Goal: Task Accomplishment & Management: Complete application form

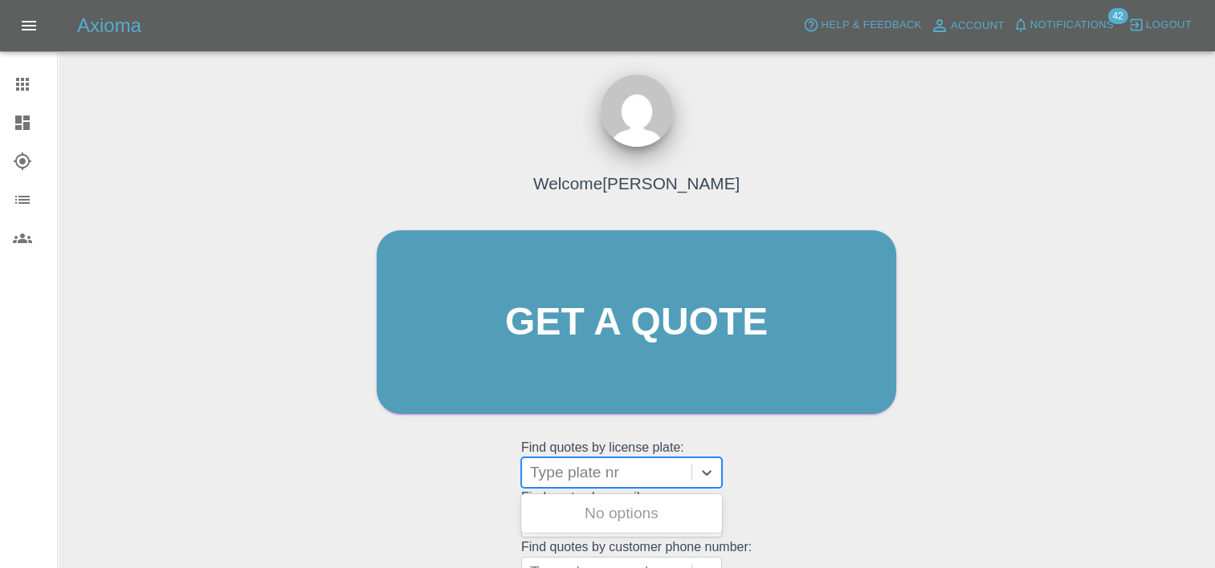
click at [595, 481] on div at bounding box center [606, 473] width 153 height 22
paste input "DT25WBV"
type input "DT25"
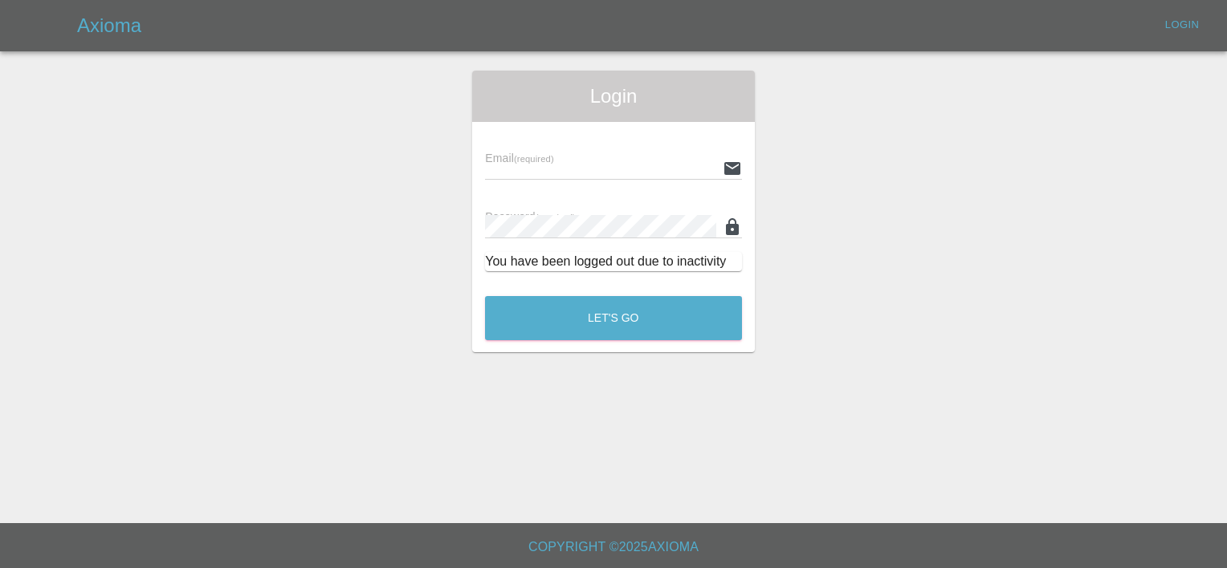
type input "[PERSON_NAME][EMAIL_ADDRESS][PERSON_NAME][DOMAIN_NAME]"
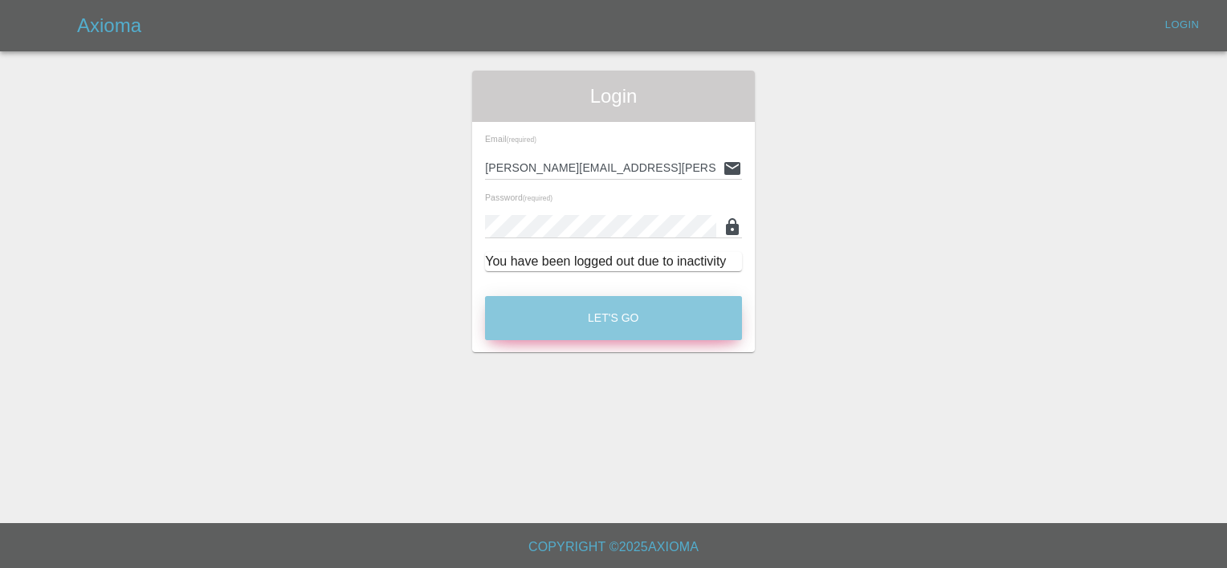
click at [567, 334] on button "Let's Go" at bounding box center [613, 318] width 257 height 44
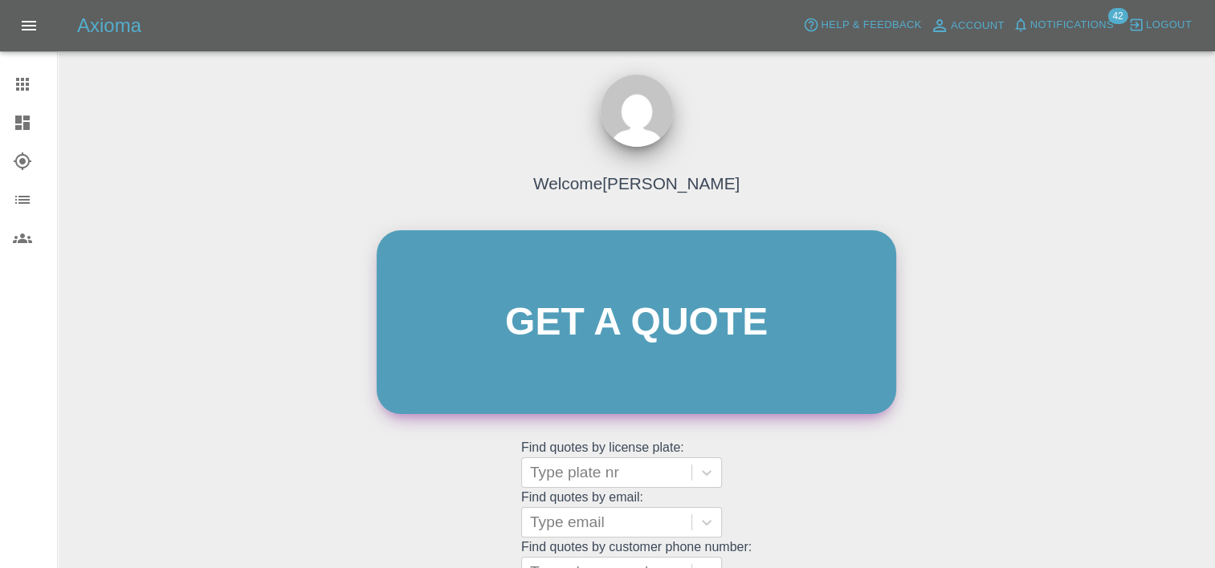
click at [647, 340] on link "Get a quote" at bounding box center [635, 322] width 519 height 184
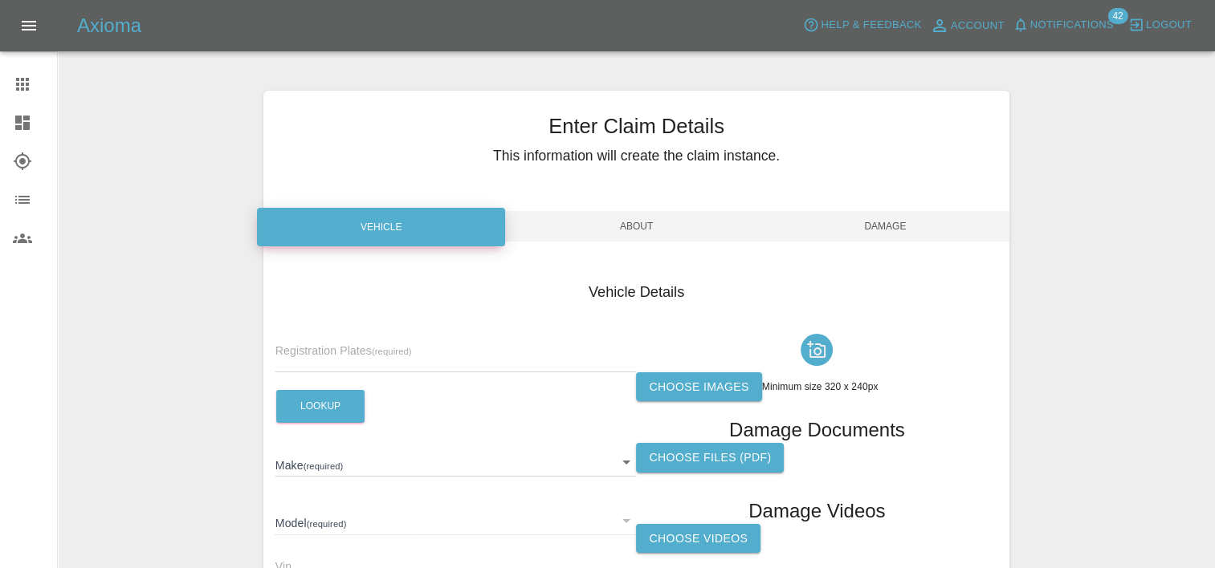
click at [346, 368] on input "text" at bounding box center [455, 360] width 361 height 23
paste input "DT25WBV"
type input "DT25WBV"
click at [338, 401] on button "Lookup" at bounding box center [320, 406] width 88 height 33
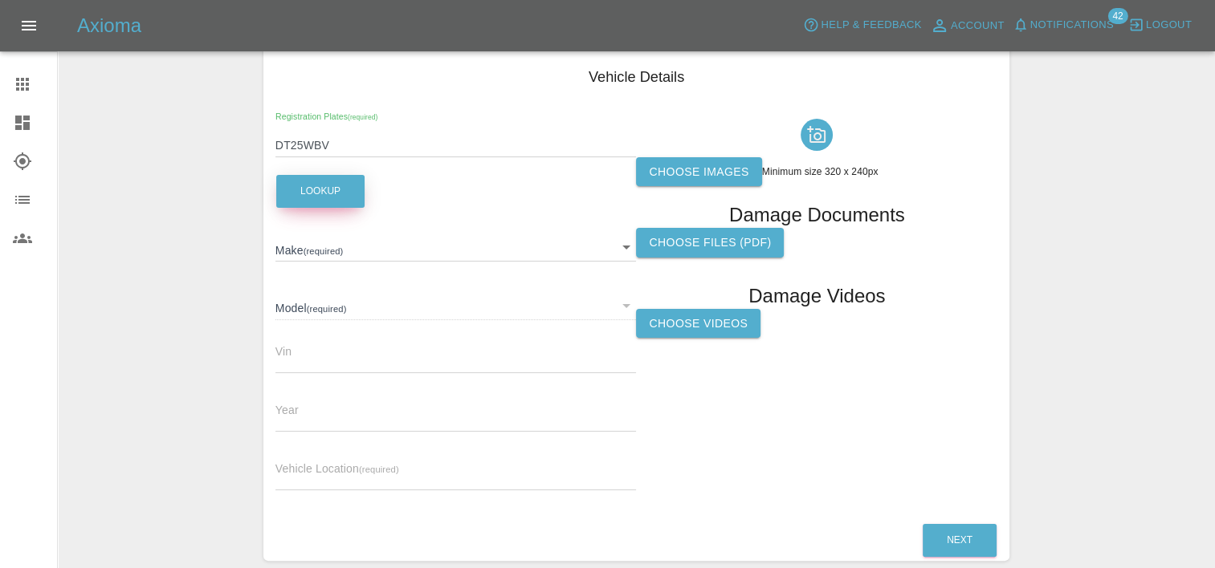
scroll to position [238, 0]
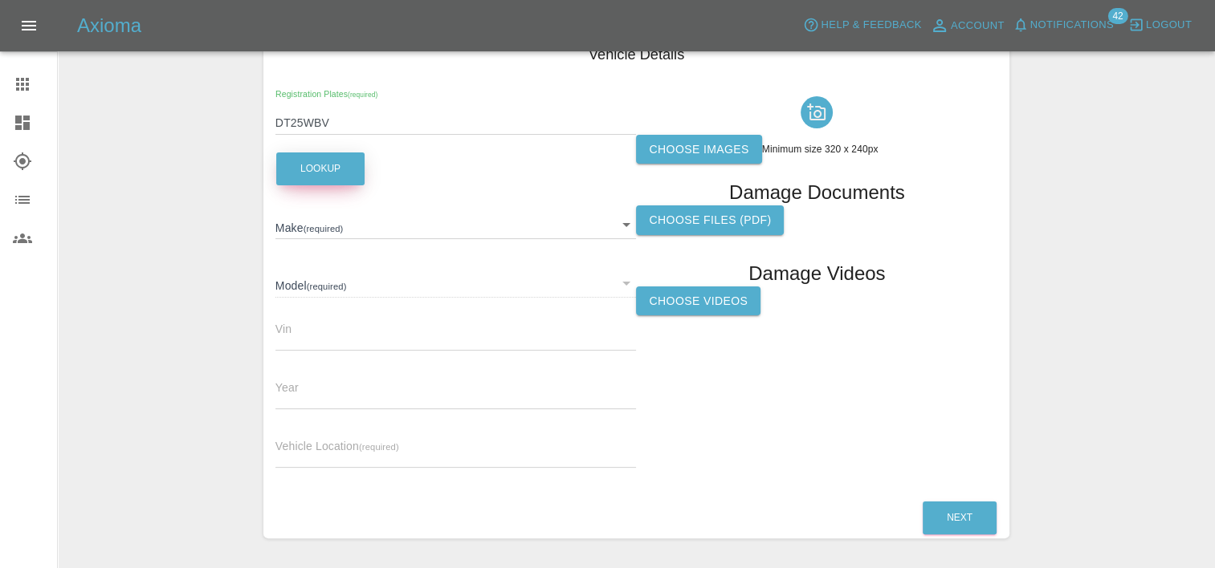
type input "JAECOO"
type input "7 PHEV LUXURY"
type input "LNNBBDEE8SC127651"
type input "2025"
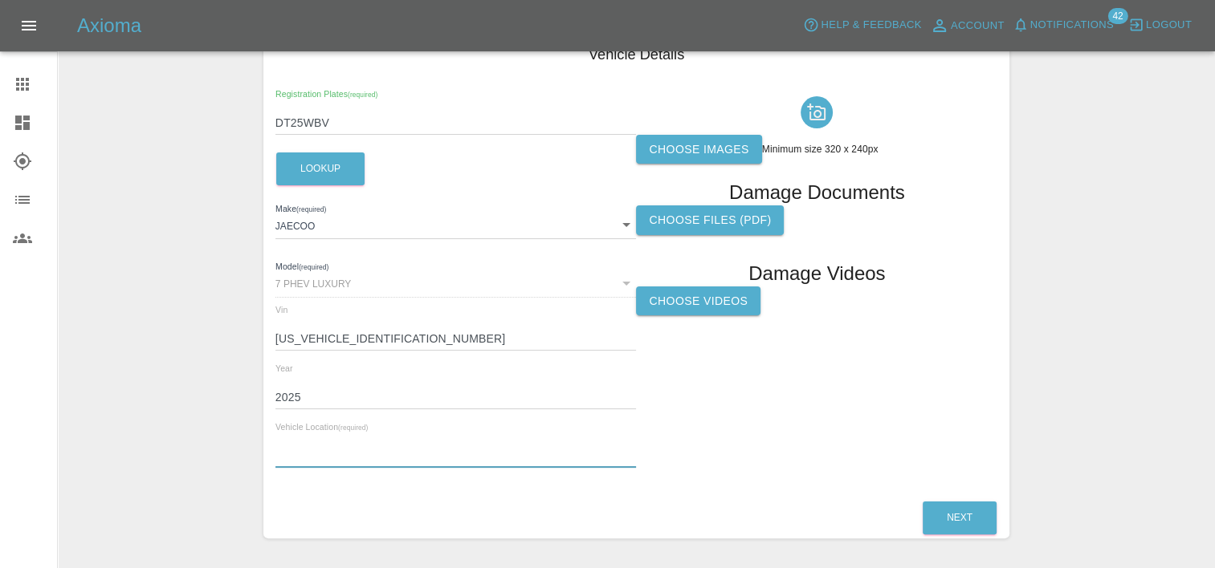
click at [339, 458] on input "text" at bounding box center [455, 456] width 361 height 23
paste input "Indijew Ltd, 24A, Garratts Road, Bushey, WD23 4LA"
type input "Indijew Ltd, 24A, Garratts Road, Bushey, WD23 4LA"
click at [703, 144] on label "Choose images" at bounding box center [698, 150] width 125 height 30
click at [0, 0] on input "Choose images" at bounding box center [0, 0] width 0 height 0
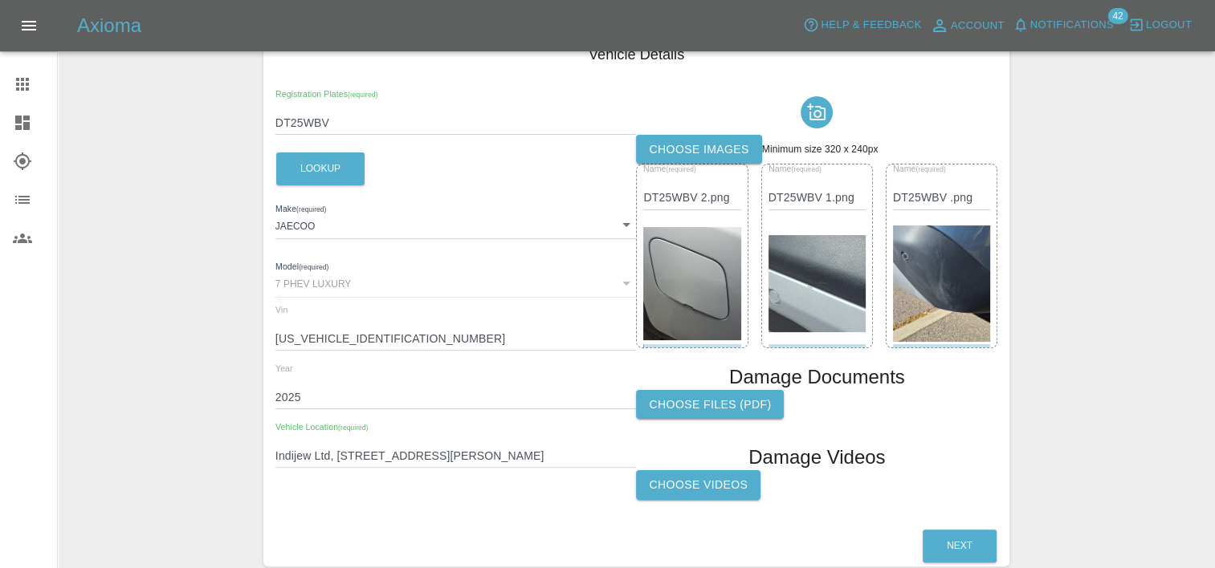
scroll to position [319, 0]
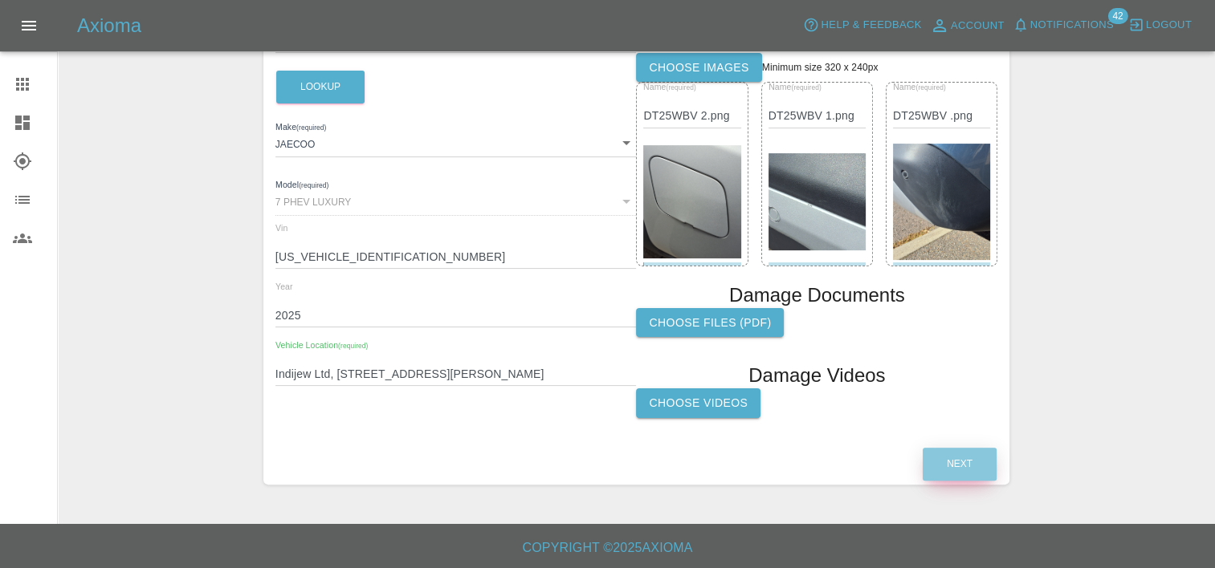
click at [980, 475] on button "Next" at bounding box center [959, 464] width 74 height 33
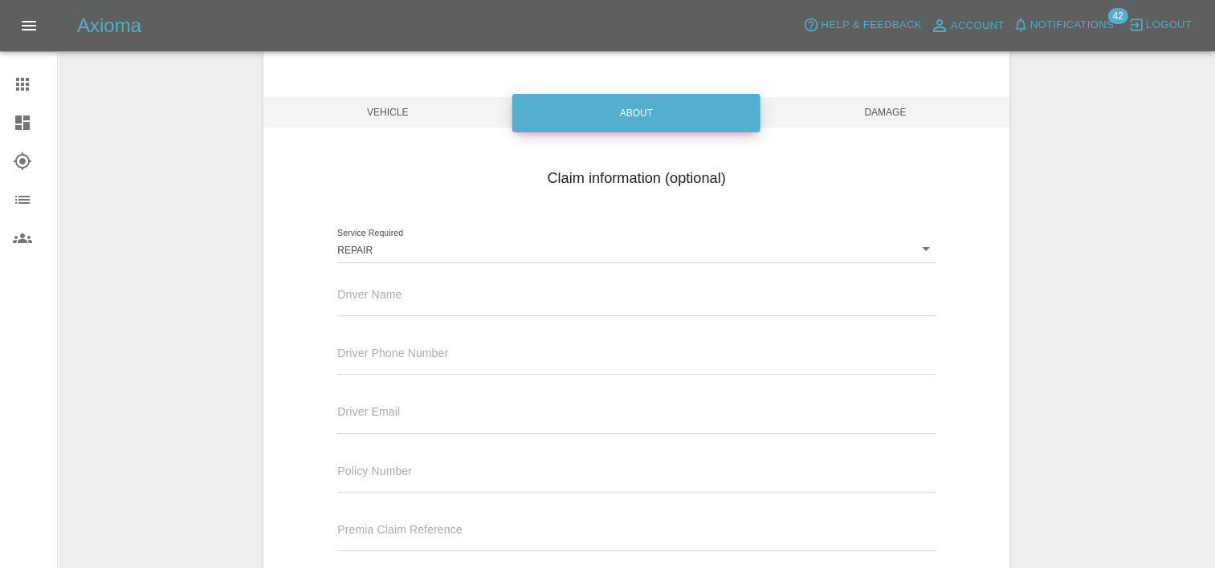
scroll to position [87, 0]
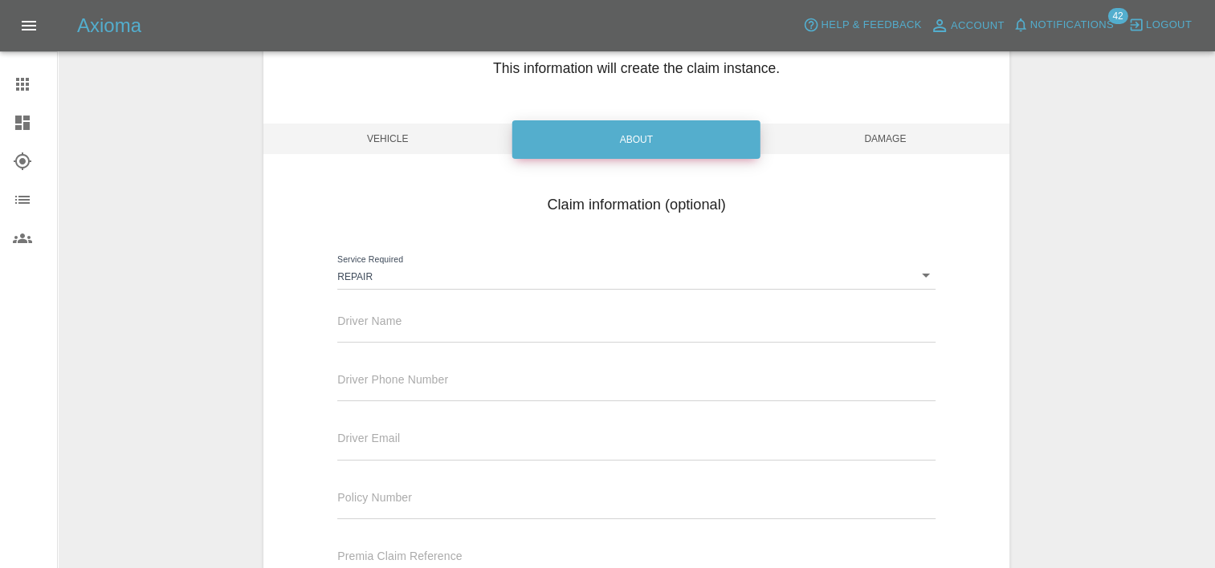
click at [428, 319] on input "text" at bounding box center [635, 330] width 597 height 23
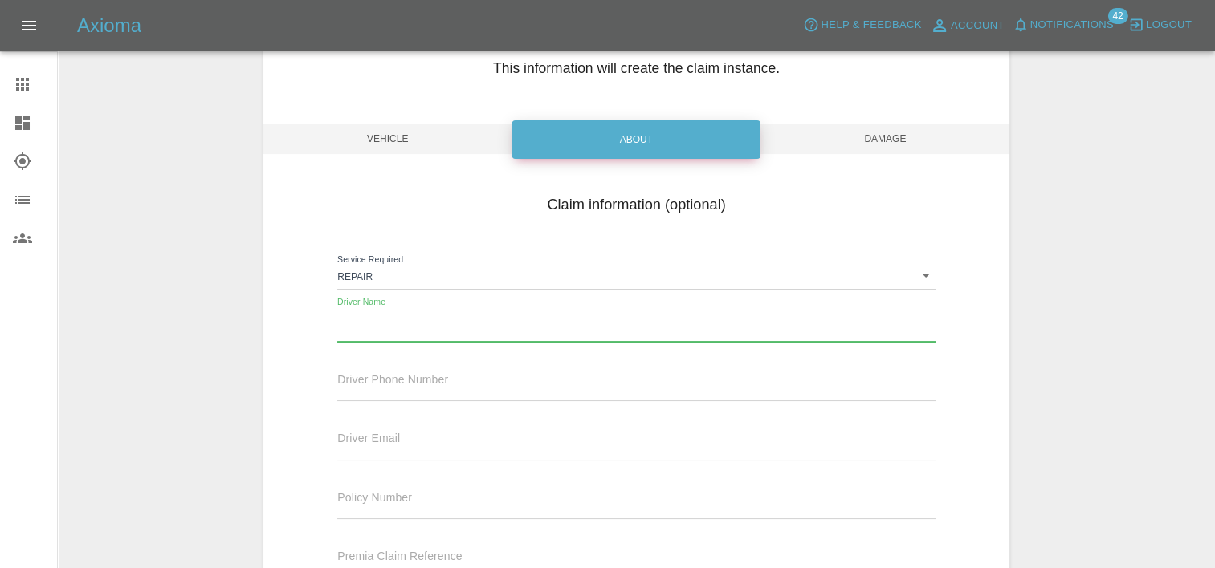
paste input "Bradley Collins"
type input "Bradley Collins"
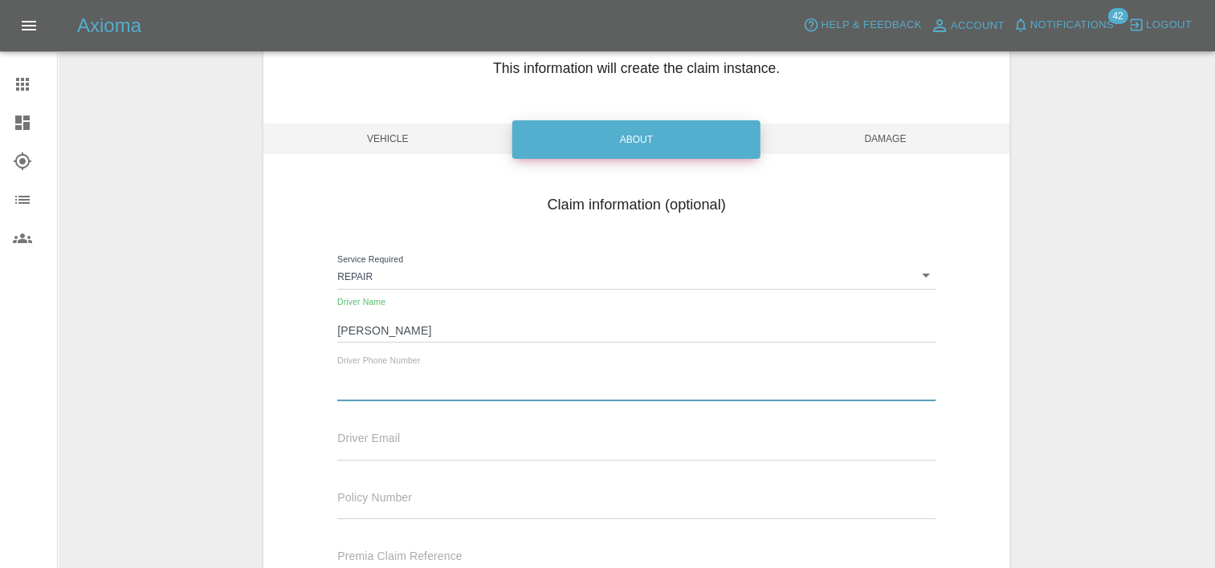
click at [462, 385] on input "text" at bounding box center [635, 389] width 597 height 23
paste input "07966162061"
type input "07966162061"
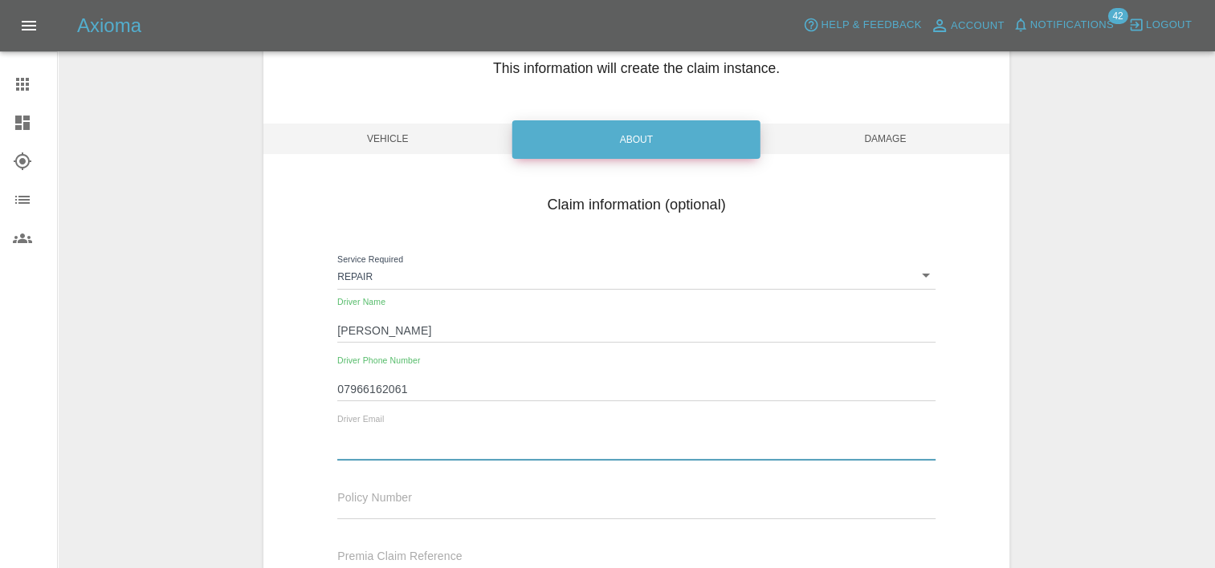
click at [399, 447] on input "text" at bounding box center [635, 448] width 597 height 23
paste input "brad@indijew.com"
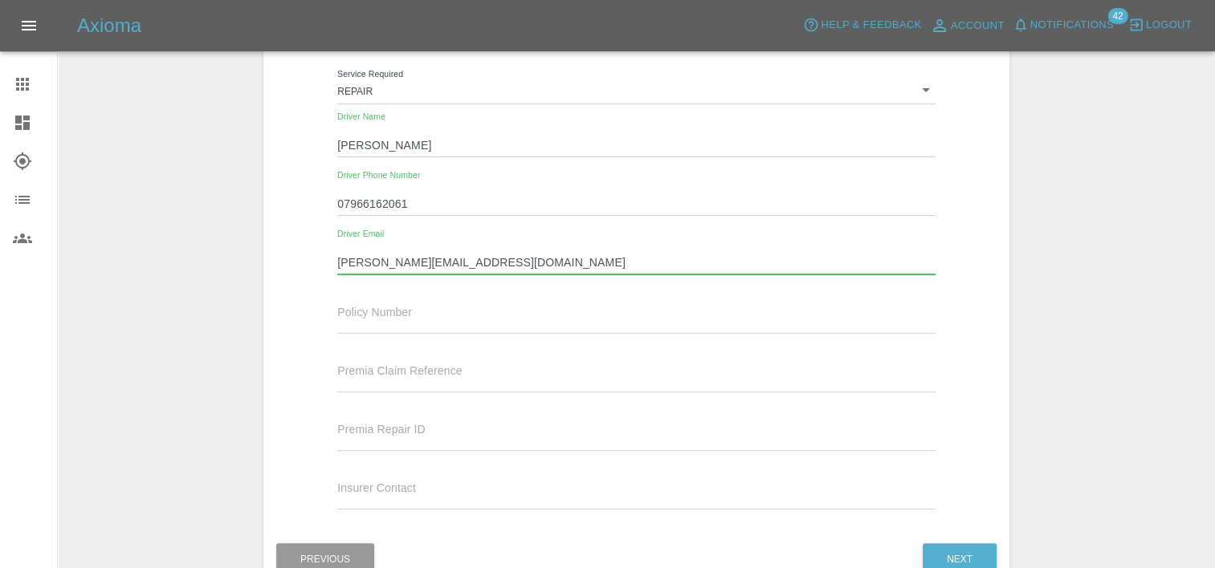
scroll to position [274, 0]
type input "brad@indijew.com"
click at [959, 548] on button "Next" at bounding box center [959, 559] width 74 height 33
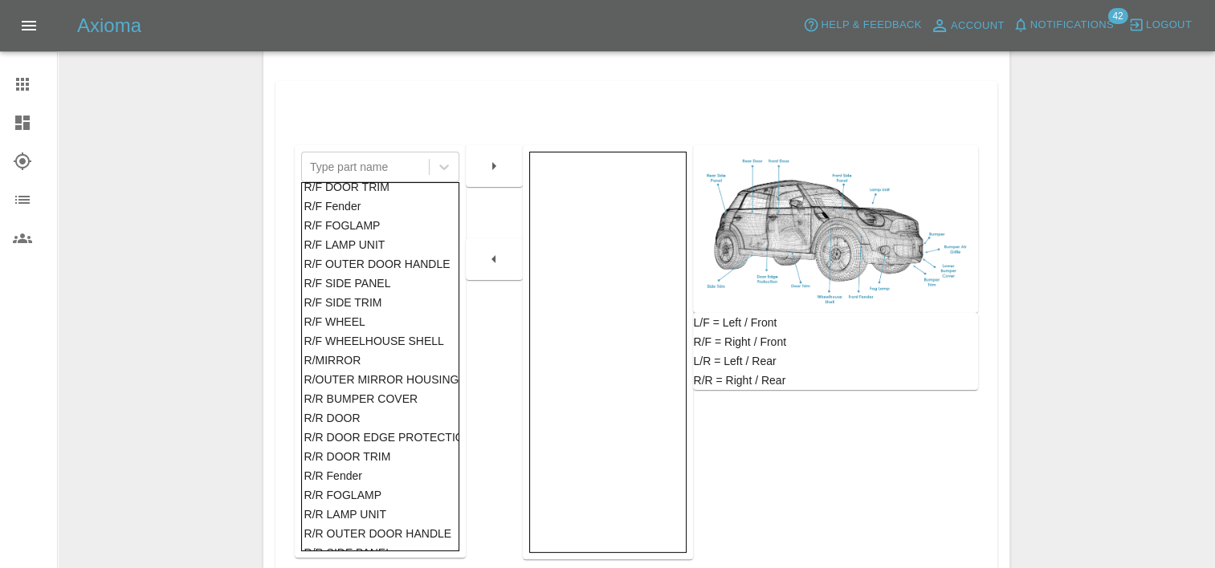
scroll to position [939, 0]
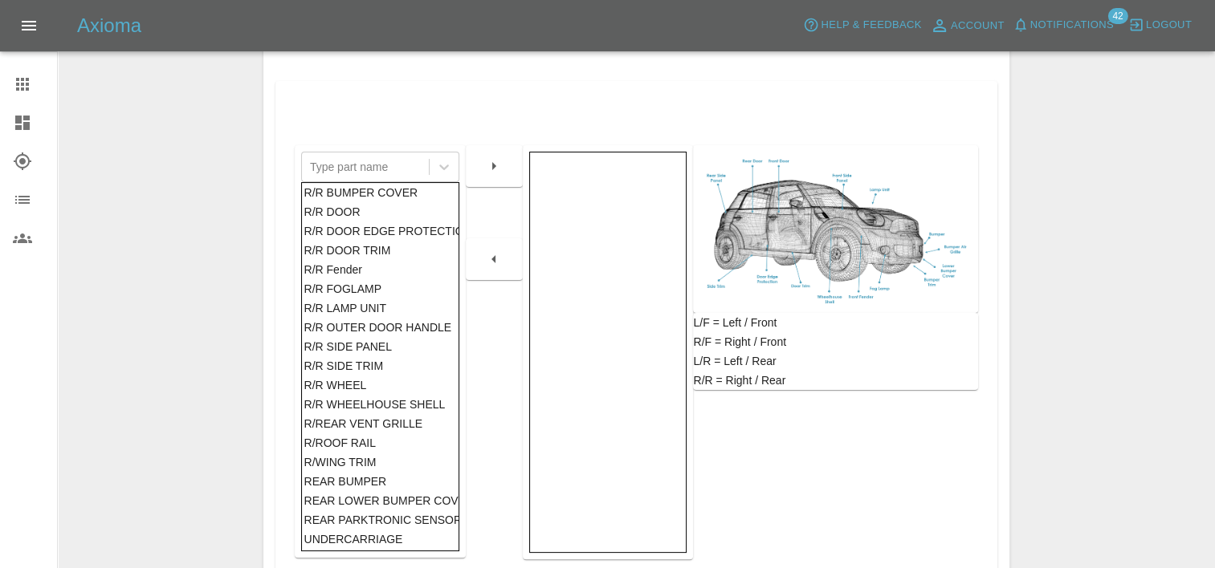
click at [372, 472] on div "REAR BUMPER" at bounding box center [379, 481] width 153 height 19
click at [486, 175] on button "button" at bounding box center [493, 166] width 51 height 29
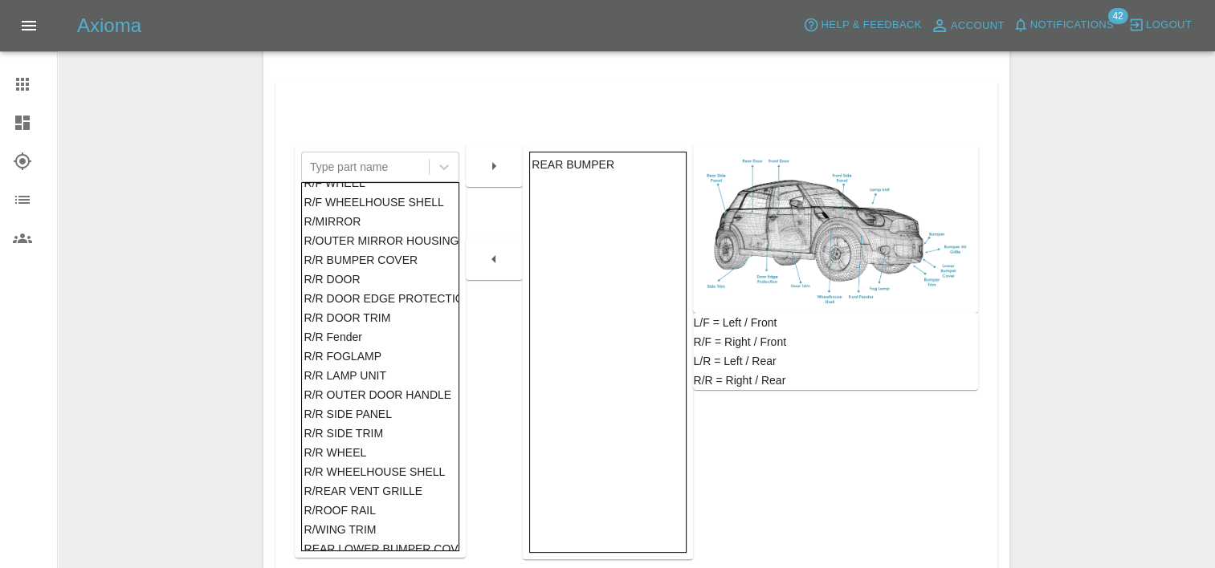
scroll to position [861, 0]
click at [367, 254] on div "R/R BUMPER COVER" at bounding box center [379, 259] width 153 height 19
click at [484, 170] on icon "button" at bounding box center [493, 166] width 19 height 19
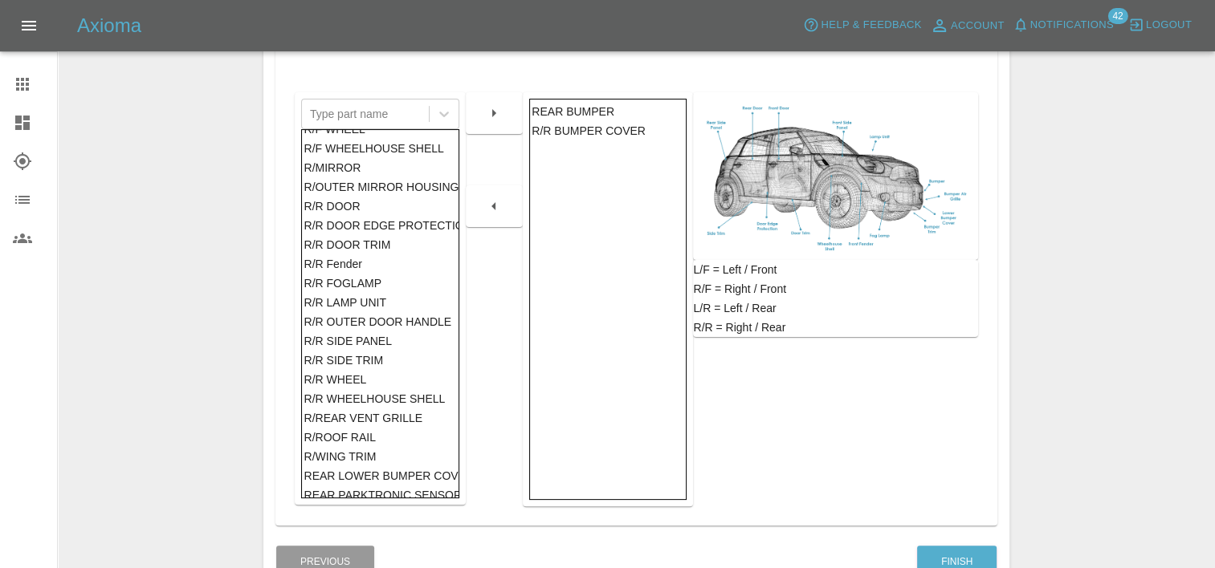
scroll to position [425, 0]
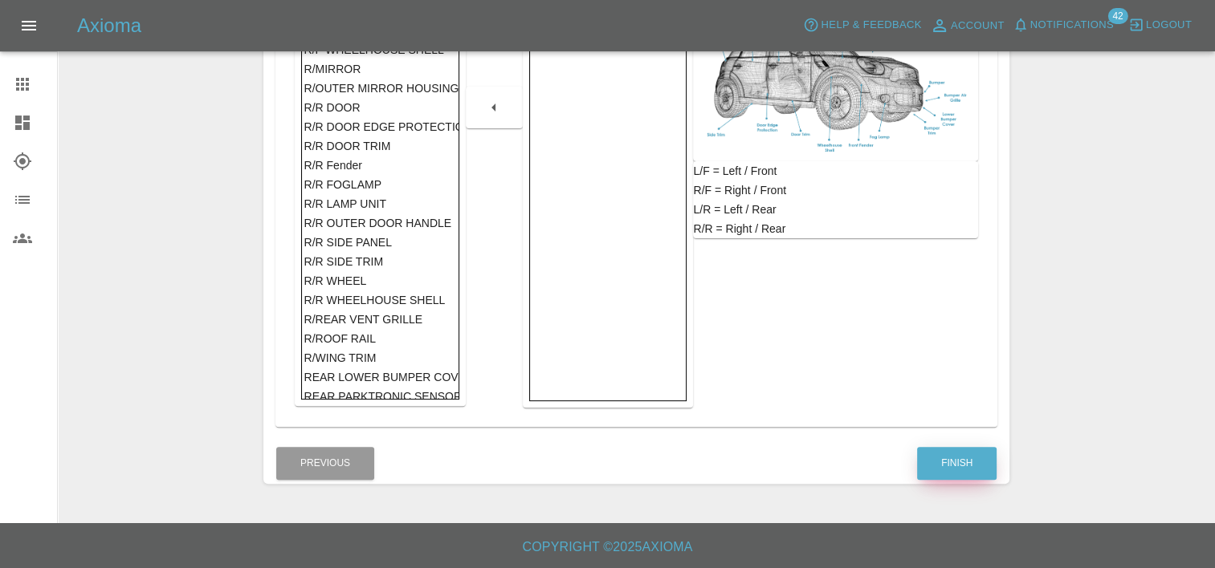
click at [941, 470] on button "Finish" at bounding box center [956, 463] width 79 height 33
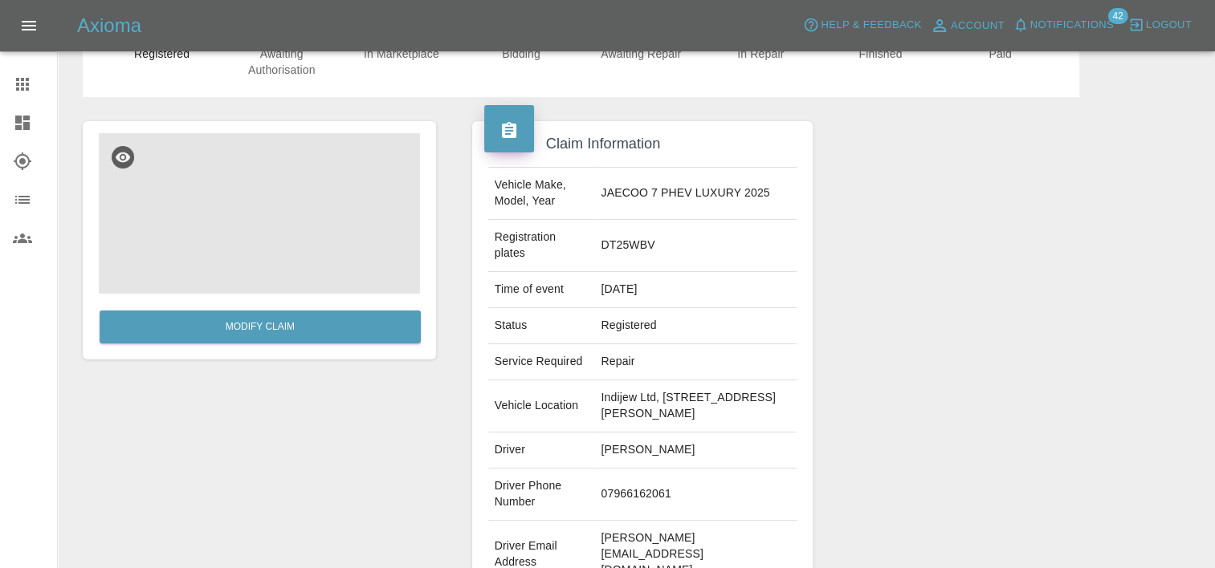
scroll to position [77, 0]
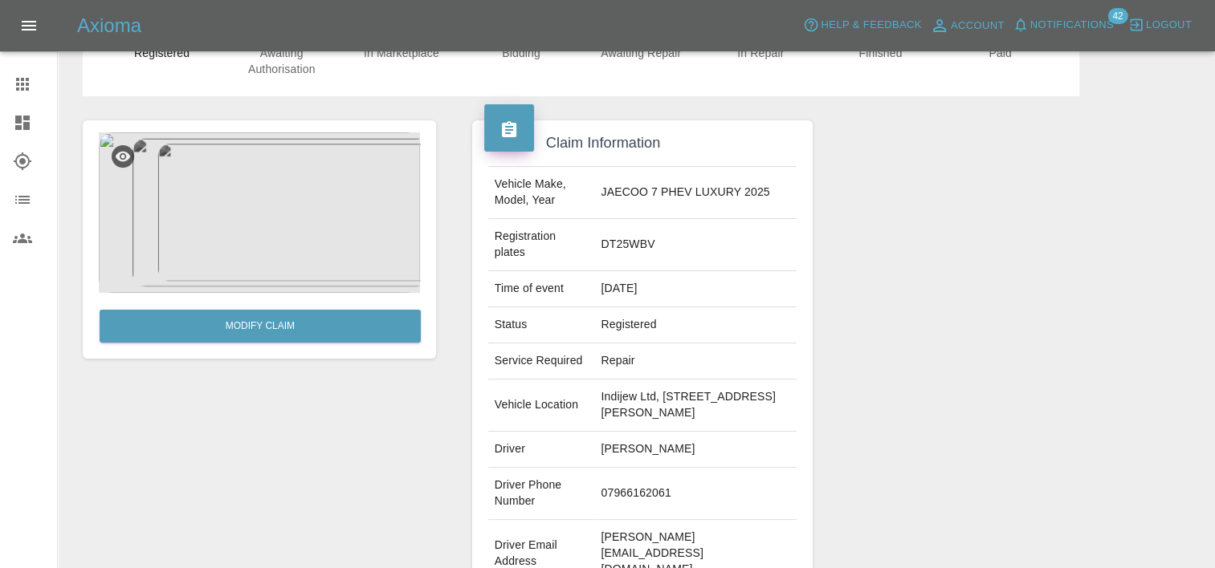
click at [289, 199] on img at bounding box center [259, 212] width 321 height 161
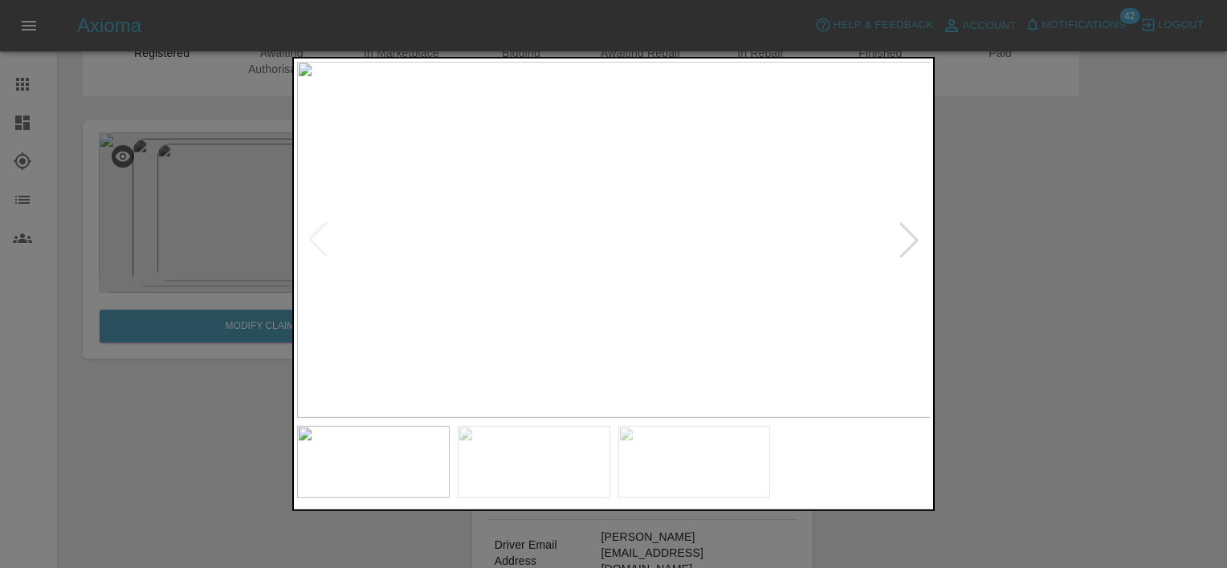
click at [901, 251] on div at bounding box center [908, 239] width 35 height 35
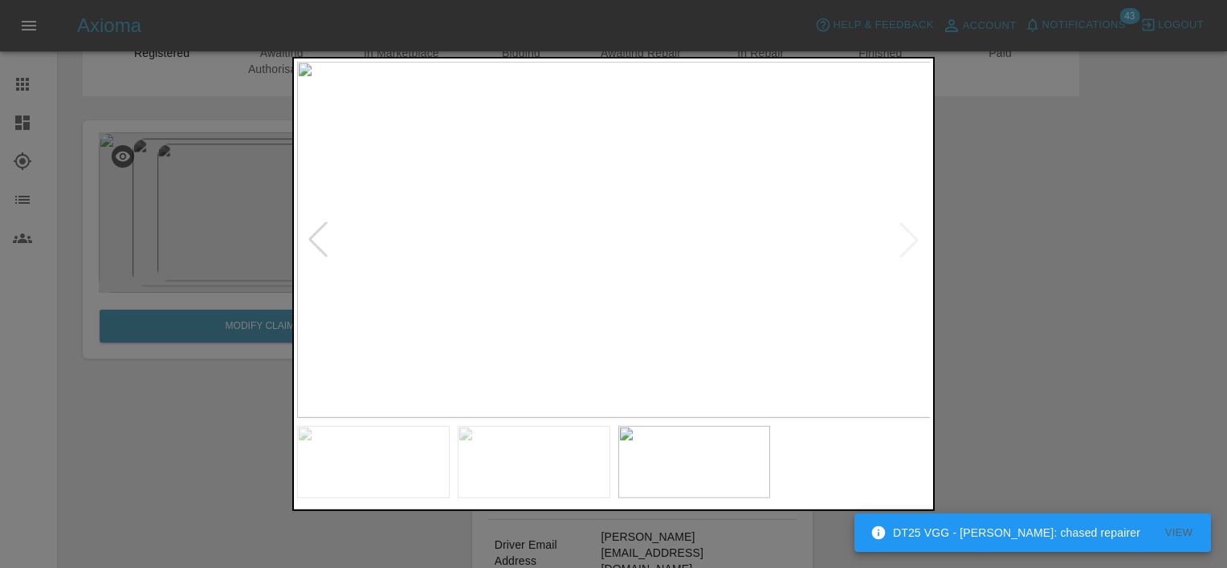
click at [999, 292] on div at bounding box center [613, 284] width 1227 height 568
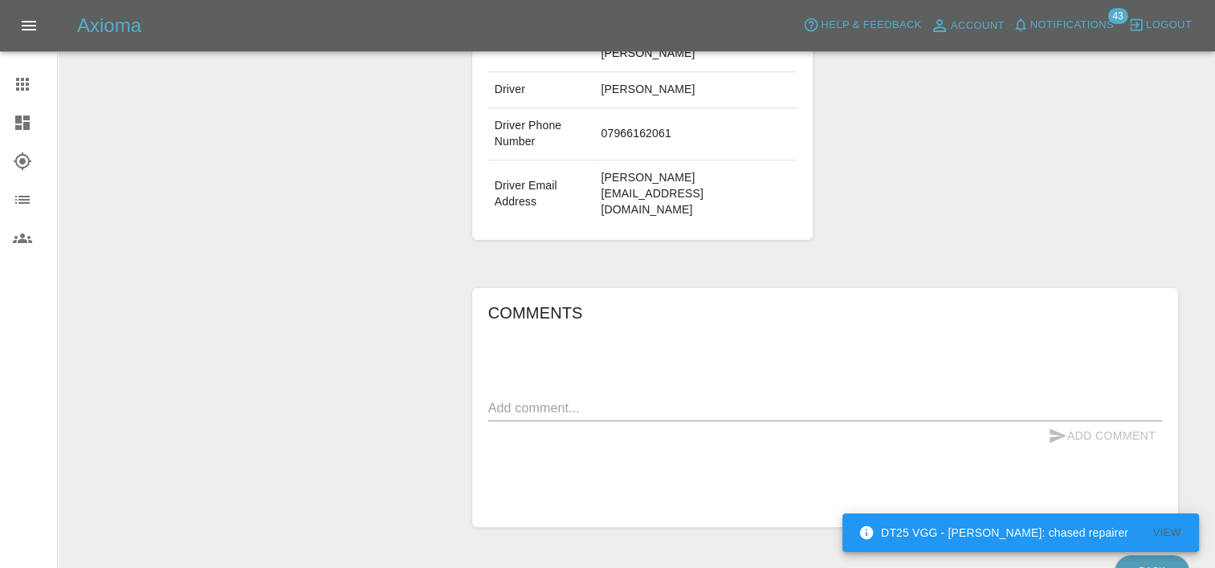
scroll to position [440, 0]
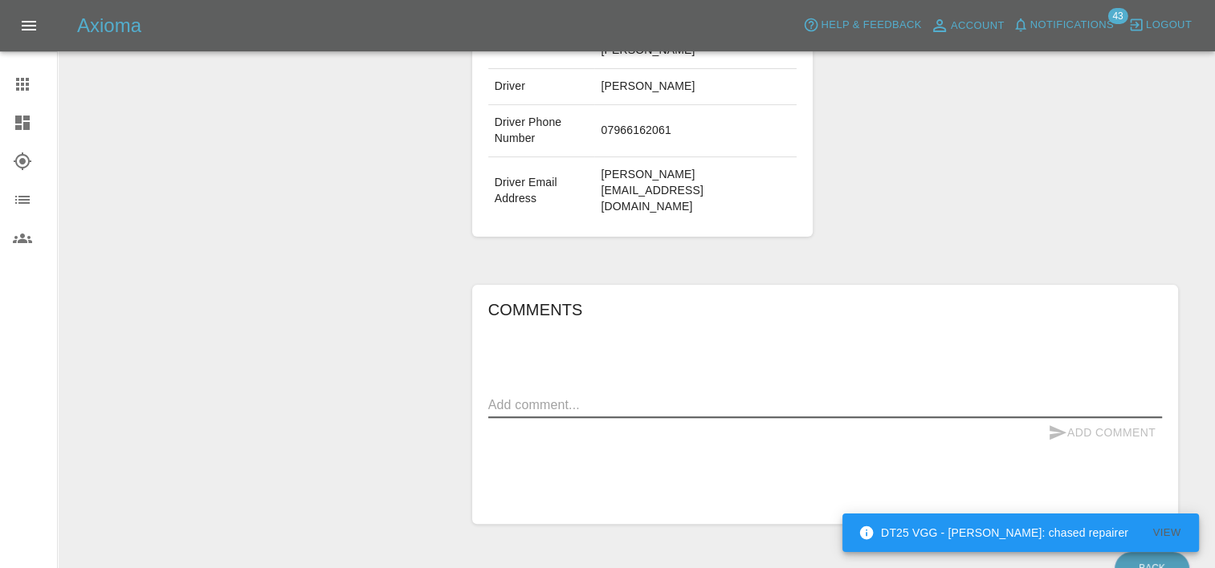
click at [771, 396] on textarea at bounding box center [824, 405] width 673 height 18
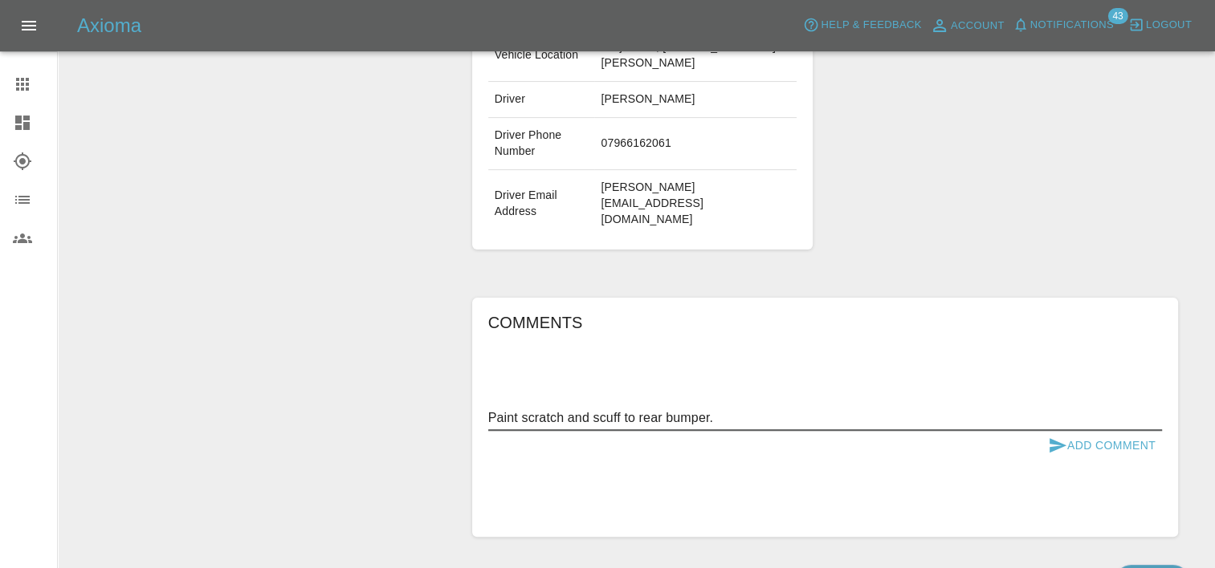
scroll to position [491, 0]
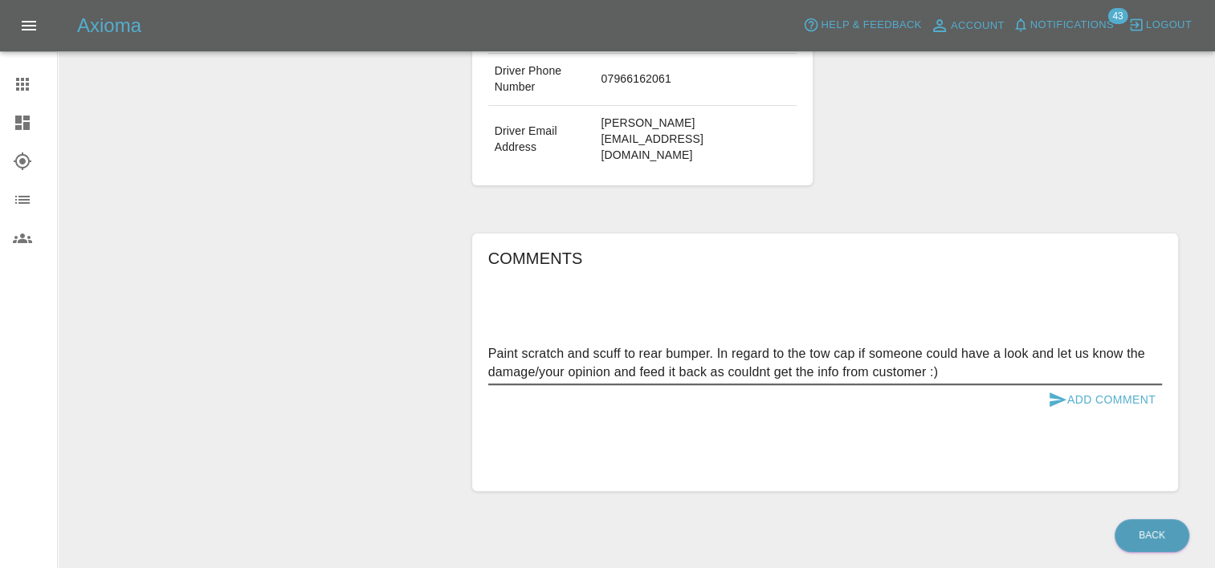
type textarea "Paint scratch and scuff to rear bumper. In regard to the tow cap if someone cou…"
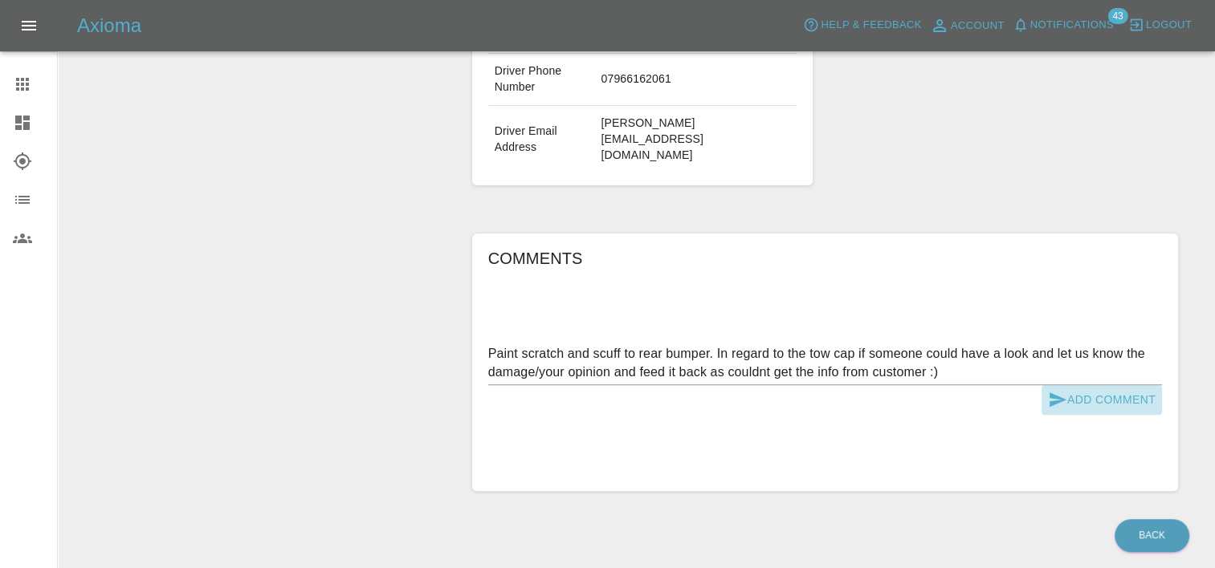
click at [1137, 385] on button "Add Comment" at bounding box center [1101, 400] width 120 height 30
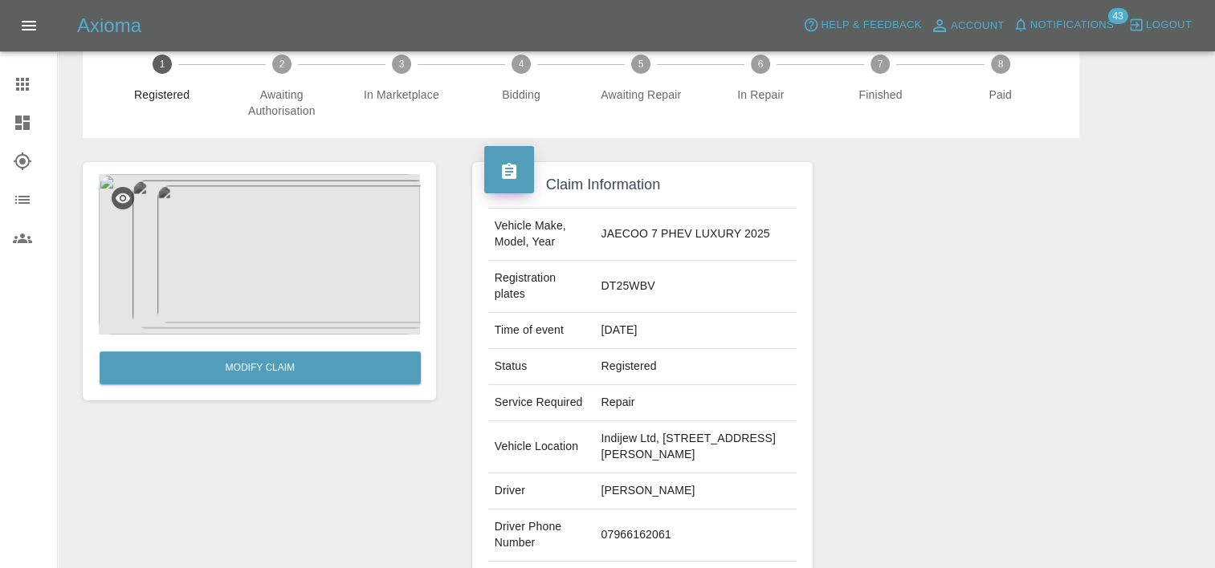
scroll to position [0, 0]
